Goal: Information Seeking & Learning: Check status

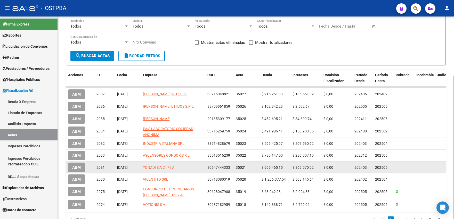
scroll to position [84, 0]
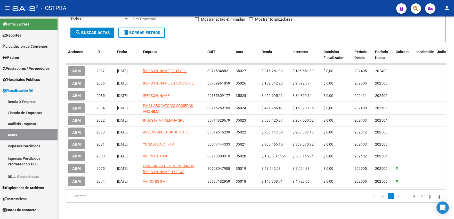
click at [27, 122] on link "Análisis Empresa" at bounding box center [28, 123] width 57 height 11
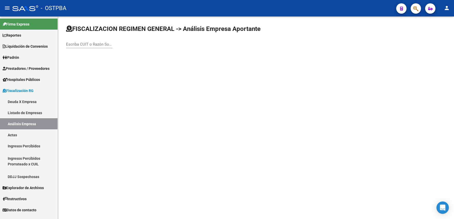
click at [20, 69] on span "Prestadores / Proveedores" at bounding box center [26, 69] width 47 height 6
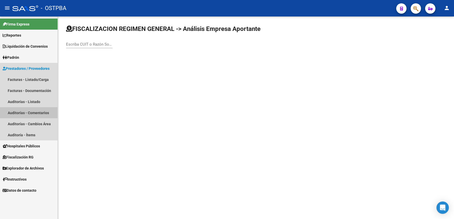
click at [29, 109] on link "Auditorías - Comentarios" at bounding box center [28, 112] width 57 height 11
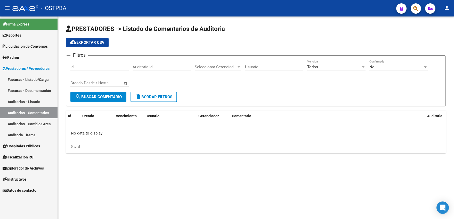
click at [27, 102] on link "Auditorías - Listado" at bounding box center [28, 101] width 57 height 11
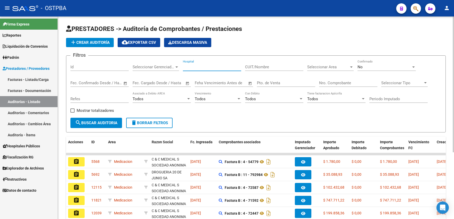
click at [211, 68] on input "Hospital" at bounding box center [212, 67] width 58 height 5
click at [256, 67] on input "CUIT/Nombre" at bounding box center [274, 67] width 58 height 5
click at [312, 68] on span "Seleccionar Area" at bounding box center [328, 67] width 42 height 5
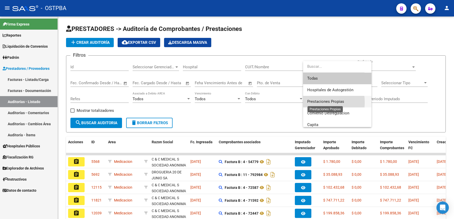
click at [313, 102] on span "Prestaciones Propias" at bounding box center [325, 101] width 37 height 5
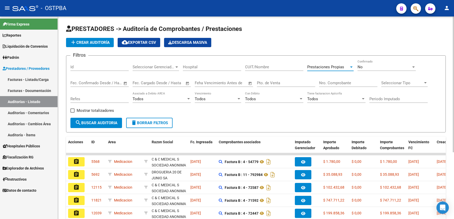
click at [93, 122] on span "search Buscar Auditoria" at bounding box center [96, 123] width 42 height 5
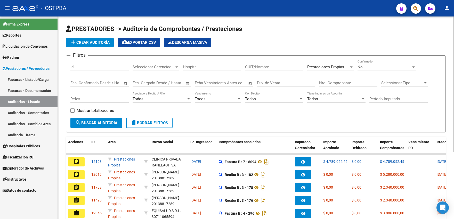
click at [364, 64] on div "No Confirmado" at bounding box center [386, 65] width 58 height 11
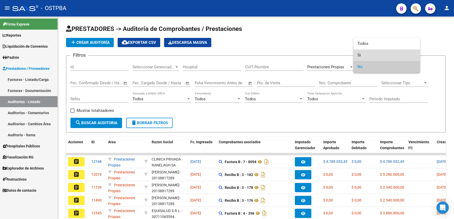
click at [359, 55] on span "Si" at bounding box center [386, 55] width 58 height 12
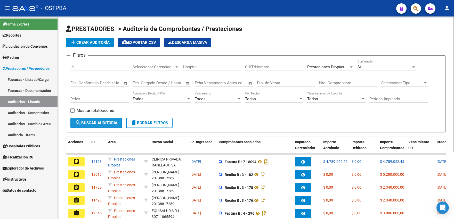
click at [107, 122] on span "search Buscar Auditoria" at bounding box center [96, 123] width 42 height 5
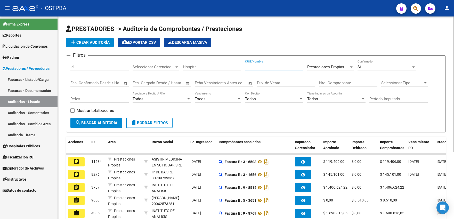
click at [260, 67] on input "CUIT/Nombre" at bounding box center [274, 67] width 58 height 5
drag, startPoint x: 276, startPoint y: 67, endPoint x: 228, endPoint y: 67, distance: 47.2
click at [245, 67] on input "sanatorio" at bounding box center [274, 67] width 58 height 5
type input "pilar"
click at [330, 69] on span "Prestaciones Propias" at bounding box center [325, 67] width 37 height 5
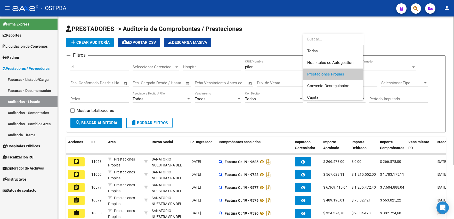
scroll to position [7, 0]
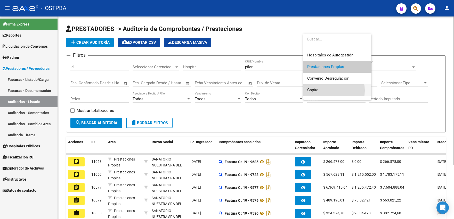
drag, startPoint x: 319, startPoint y: 90, endPoint x: 165, endPoint y: 112, distance: 155.7
click at [318, 91] on span "Capita" at bounding box center [337, 90] width 60 height 12
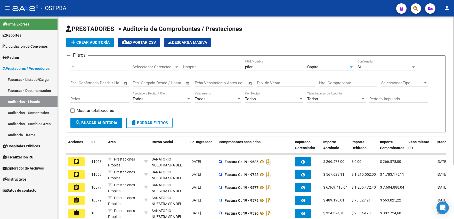
click at [114, 123] on span "search Buscar Auditoria" at bounding box center [96, 123] width 42 height 5
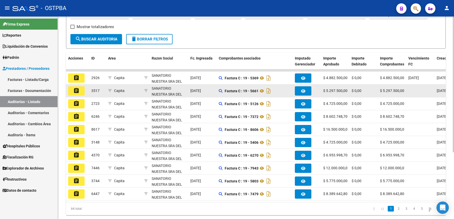
scroll to position [85, 0]
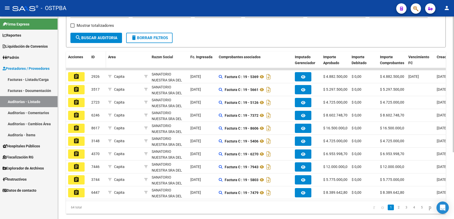
click at [93, 58] on span "ID" at bounding box center [92, 57] width 3 height 4
click at [6, 9] on mat-icon "menu" at bounding box center [7, 8] width 6 height 6
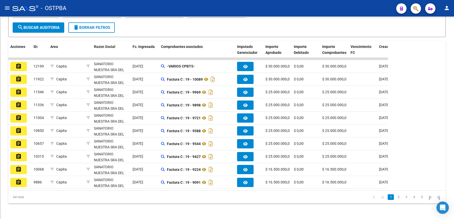
scroll to position [69, 0]
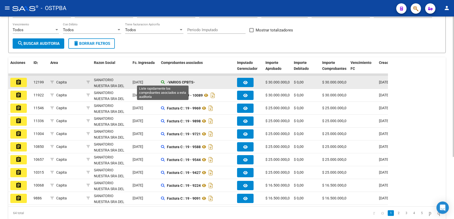
click at [161, 82] on icon at bounding box center [163, 82] width 4 height 4
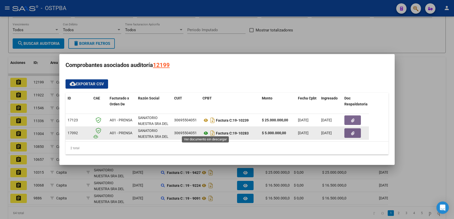
click at [204, 131] on icon at bounding box center [205, 133] width 7 height 6
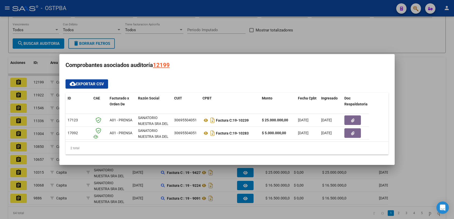
click at [39, 161] on div at bounding box center [227, 109] width 454 height 219
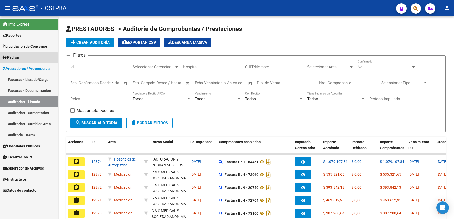
click at [12, 59] on span "Padrón" at bounding box center [11, 58] width 16 height 6
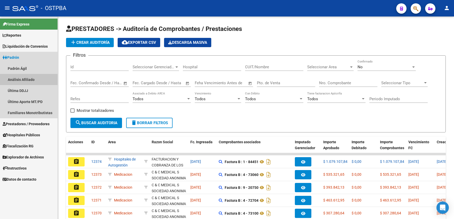
click at [29, 77] on link "Análisis Afiliado" at bounding box center [28, 79] width 57 height 11
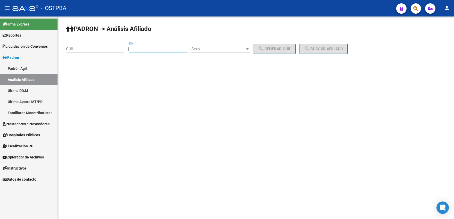
click at [174, 51] on input "DNI" at bounding box center [158, 49] width 58 height 5
click at [82, 50] on input "CUIL" at bounding box center [95, 49] width 58 height 5
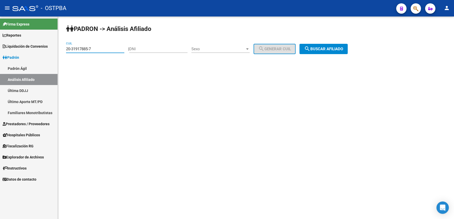
type input "20-31917885-7"
click at [322, 48] on span "search Buscar afiliado" at bounding box center [323, 49] width 39 height 5
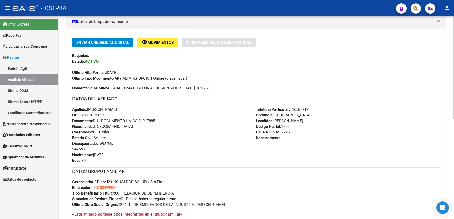
scroll to position [198, 0]
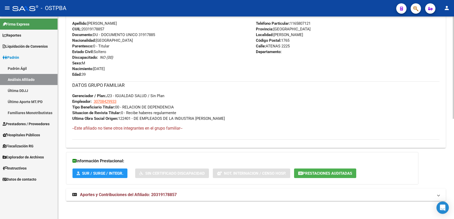
click at [174, 197] on span "Aportes y Contribuciones del Afiliado: 20319178857" at bounding box center [128, 194] width 97 height 5
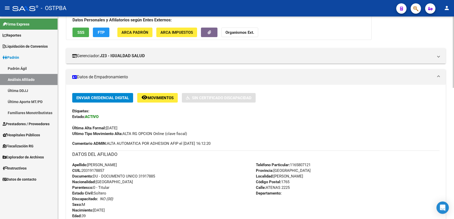
scroll to position [28, 0]
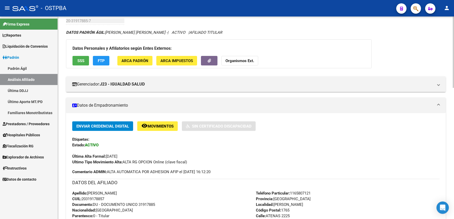
click at [85, 64] on button "SSS" at bounding box center [80, 61] width 16 height 10
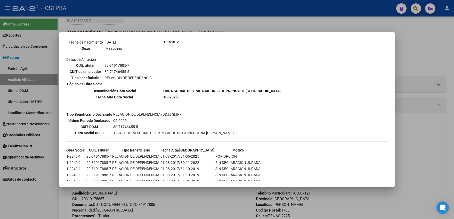
scroll to position [227, 0]
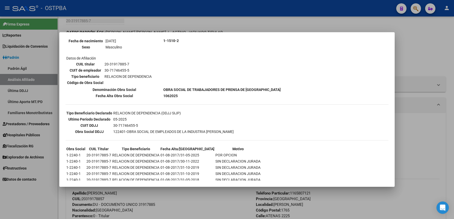
drag, startPoint x: 67, startPoint y: 155, endPoint x: 237, endPoint y: 156, distance: 170.9
click at [237, 156] on tr "1-2240-1 20-31917885-7 RELACION DE DEPENDENCIA 01-08-2017/31-05-2025 POR OPCION" at bounding box center [163, 155] width 195 height 6
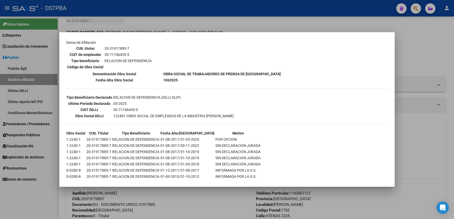
scroll to position [283, 0]
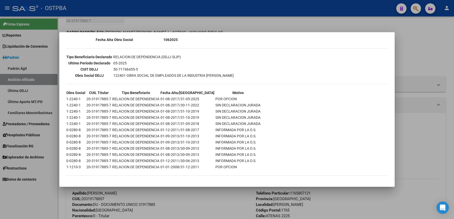
click at [94, 22] on div at bounding box center [227, 109] width 454 height 219
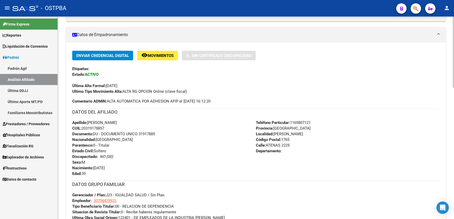
scroll to position [85, 0]
